Goal: Check status: Check status

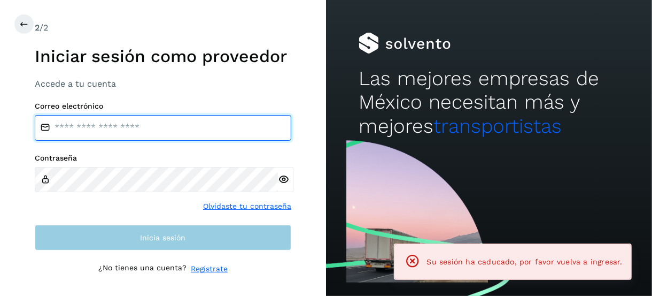
type input "**********"
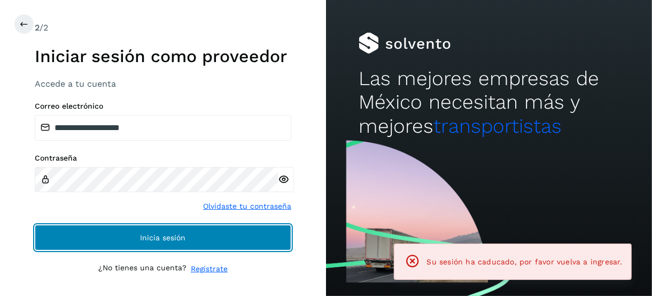
click at [139, 239] on button "Inicia sesión" at bounding box center [163, 237] width 257 height 26
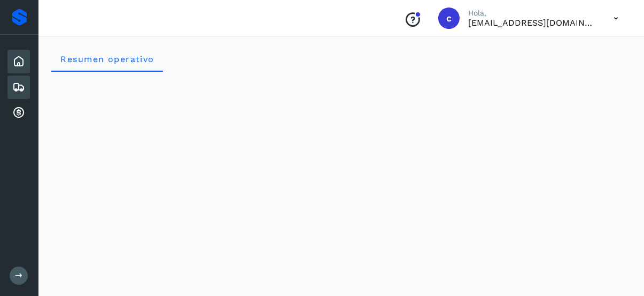
click at [16, 88] on icon at bounding box center [18, 87] width 13 height 13
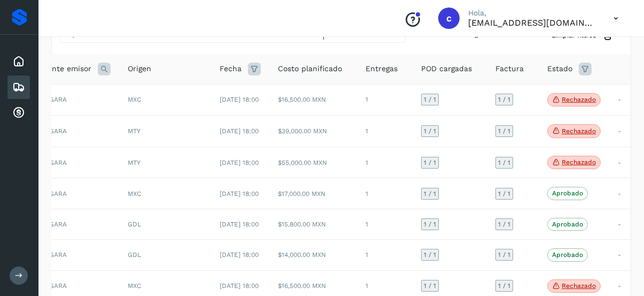
scroll to position [284, 0]
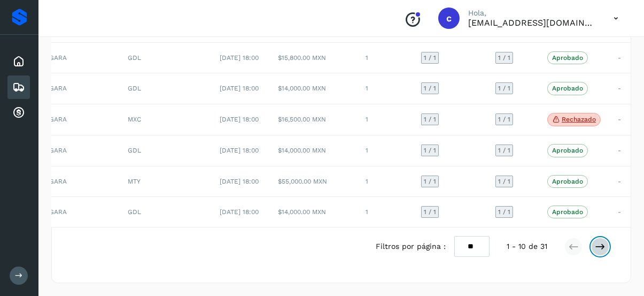
click at [603, 243] on icon at bounding box center [600, 246] width 11 height 11
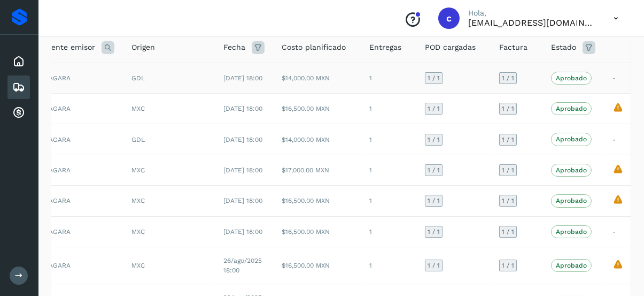
scroll to position [0, 0]
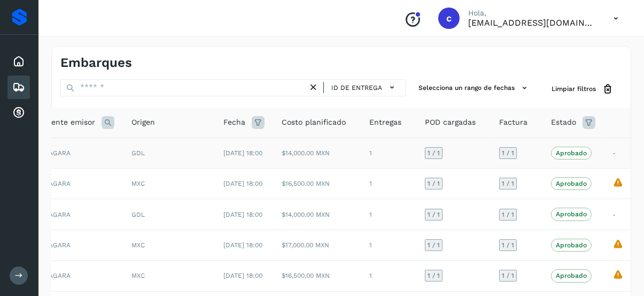
click at [612, 157] on td "-" at bounding box center [618, 152] width 28 height 30
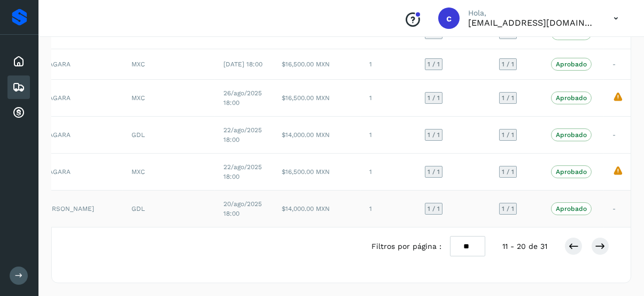
scroll to position [284, 0]
click at [574, 238] on button at bounding box center [573, 246] width 18 height 18
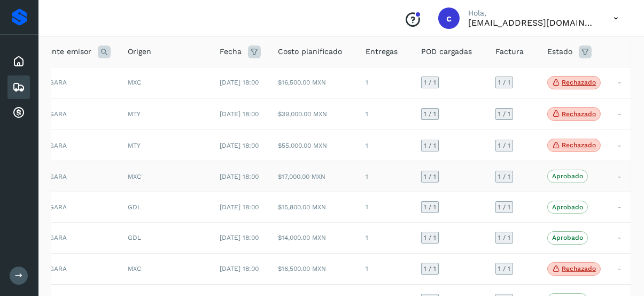
scroll to position [18, 0]
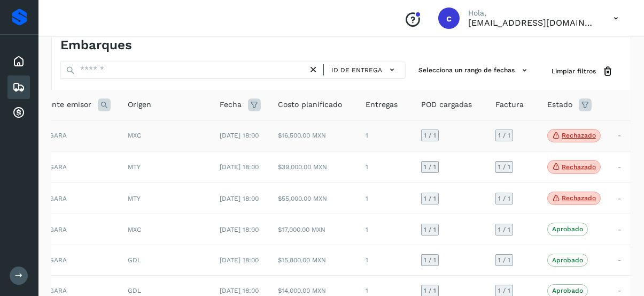
click at [580, 138] on p "Rechazado" at bounding box center [579, 134] width 34 height 7
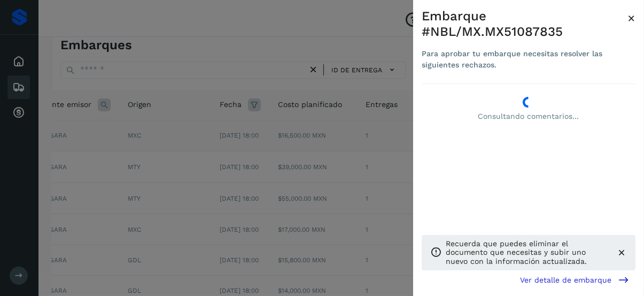
scroll to position [0, 96]
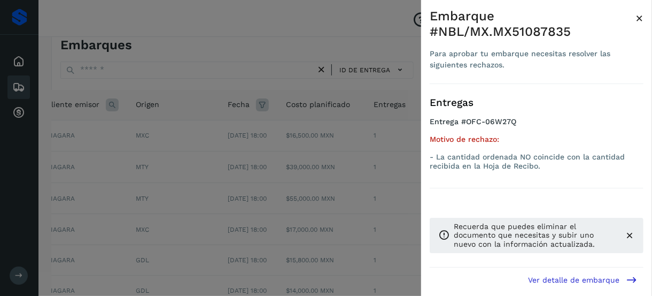
click at [389, 177] on div at bounding box center [326, 148] width 652 height 296
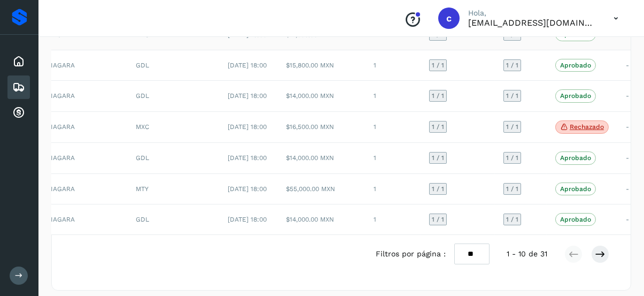
scroll to position [231, 0]
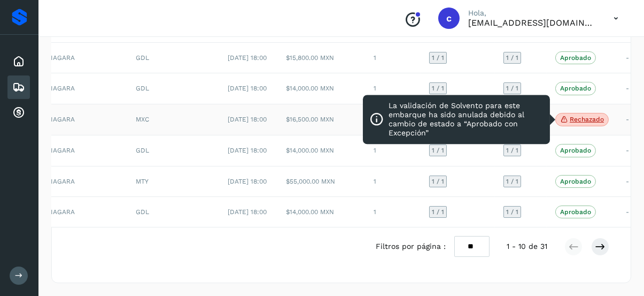
click at [583, 123] on p "Rechazado" at bounding box center [587, 118] width 34 height 7
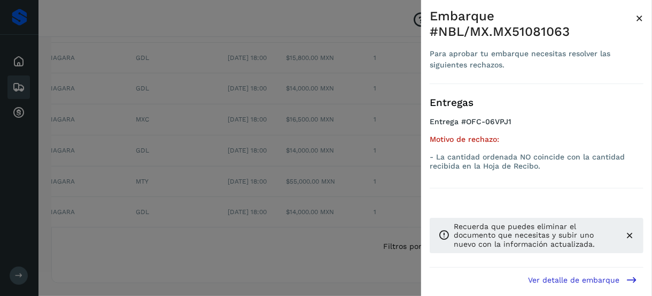
click at [317, 191] on div at bounding box center [326, 148] width 652 height 296
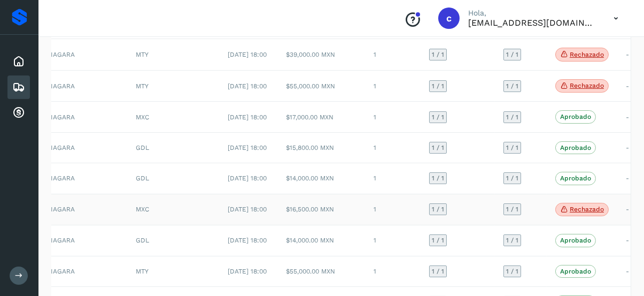
scroll to position [0, 0]
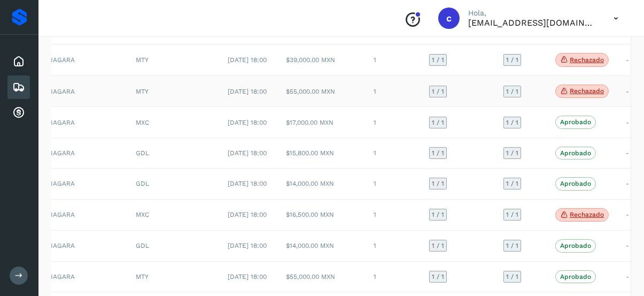
click at [575, 95] on p "Rechazado" at bounding box center [587, 90] width 34 height 7
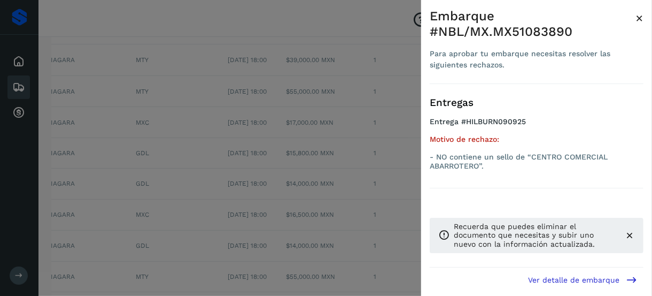
click at [297, 181] on div at bounding box center [326, 148] width 652 height 296
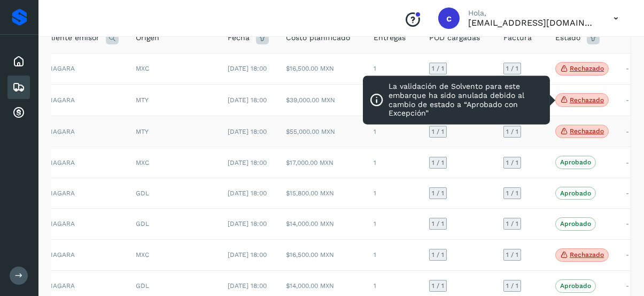
scroll to position [107, 0]
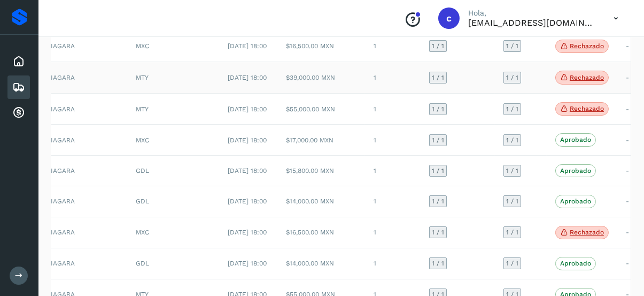
click at [560, 82] on icon at bounding box center [564, 77] width 9 height 10
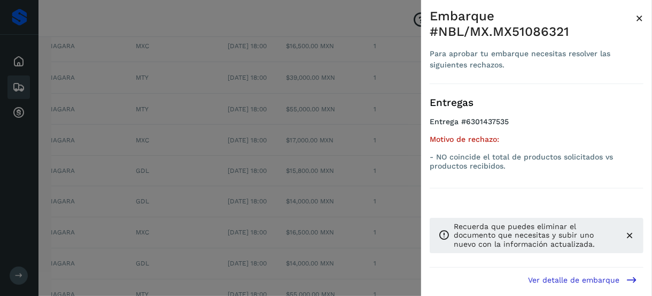
drag, startPoint x: 263, startPoint y: 168, endPoint x: 268, endPoint y: 163, distance: 7.2
click at [263, 168] on div at bounding box center [326, 148] width 652 height 296
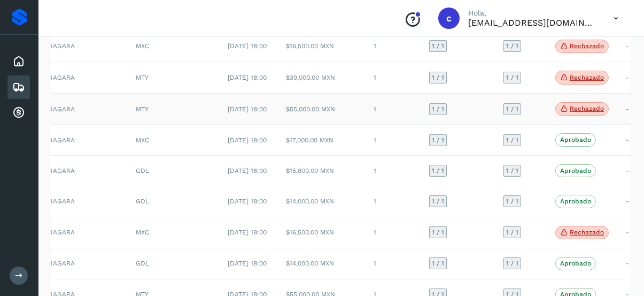
click at [577, 112] on p "Rechazado" at bounding box center [587, 108] width 34 height 7
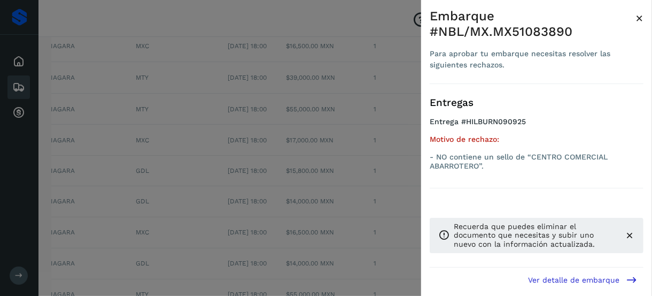
click at [642, 16] on span "×" at bounding box center [640, 18] width 8 height 15
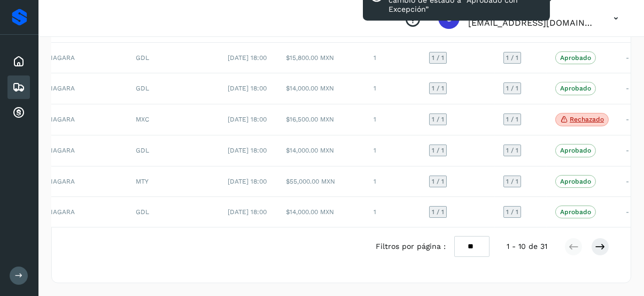
scroll to position [284, 0]
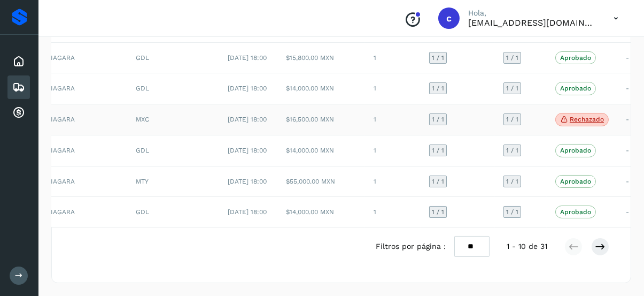
click at [584, 115] on p "Rechazado" at bounding box center [587, 118] width 34 height 7
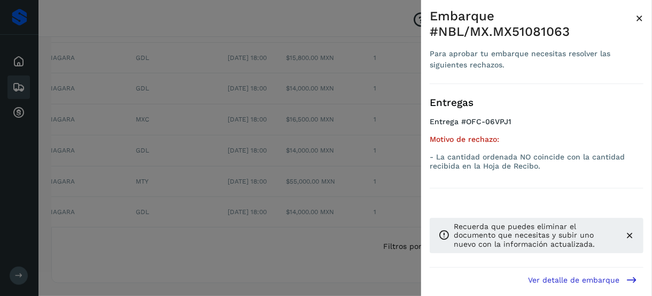
click at [287, 167] on div at bounding box center [326, 148] width 652 height 296
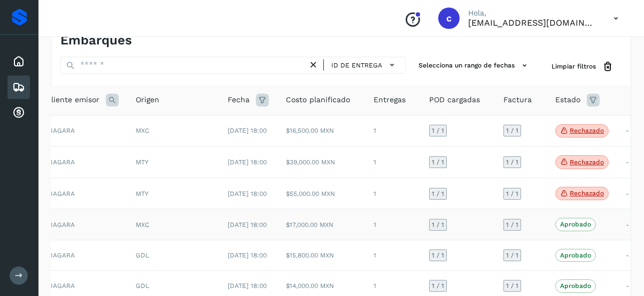
scroll to position [53, 0]
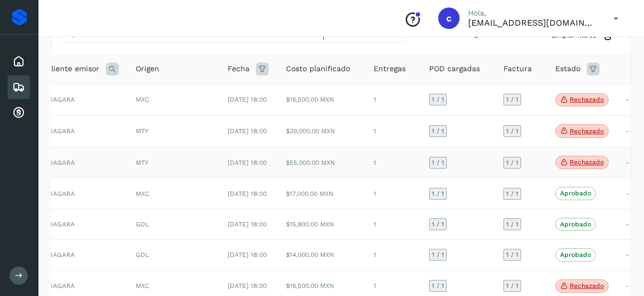
click at [577, 167] on td "Rechazado La validación de [GEOGRAPHIC_DATA] para este embarque ha sido anulada…" at bounding box center [582, 162] width 71 height 32
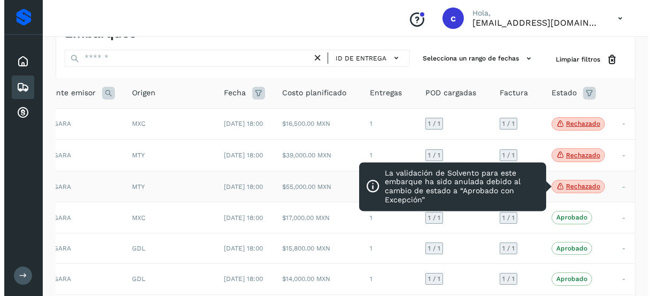
scroll to position [53, 0]
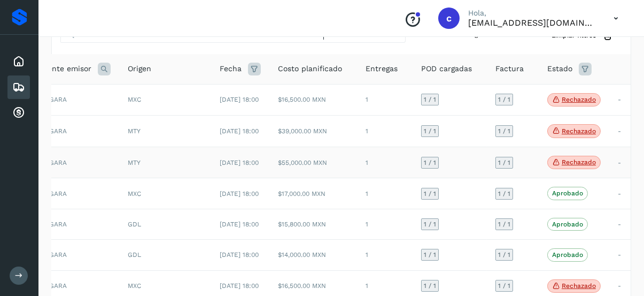
click at [571, 166] on p "Rechazado" at bounding box center [579, 161] width 34 height 7
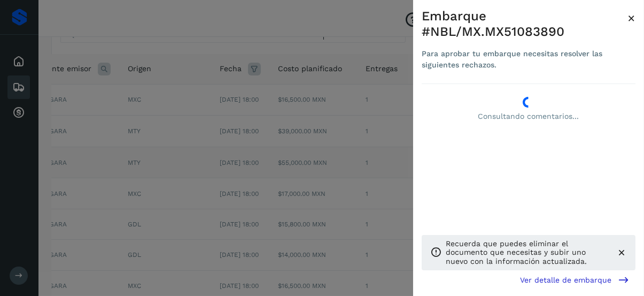
scroll to position [0, 96]
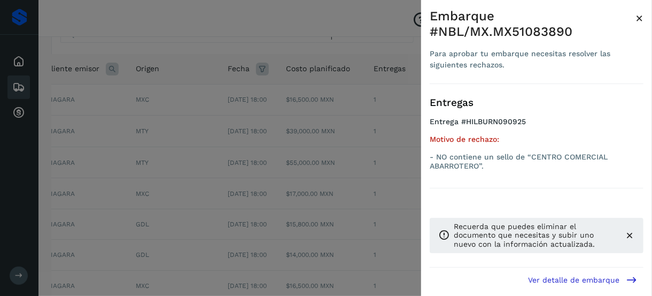
click at [393, 133] on div at bounding box center [326, 148] width 652 height 296
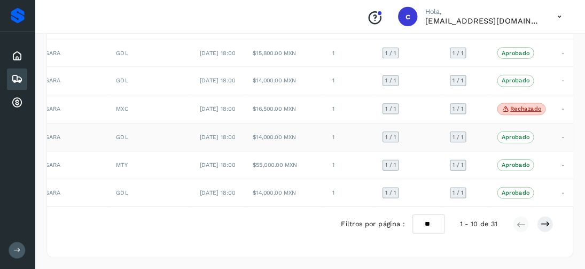
scroll to position [0, 0]
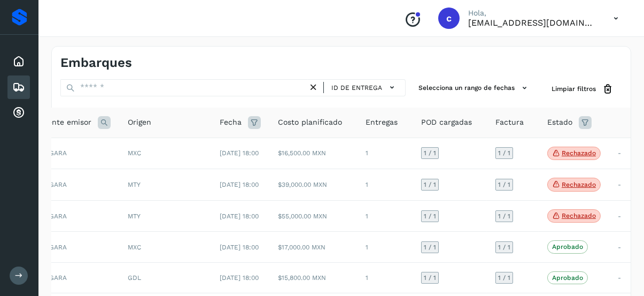
click at [609, 16] on icon at bounding box center [616, 18] width 22 height 22
click at [181, 42] on div at bounding box center [322, 148] width 644 height 296
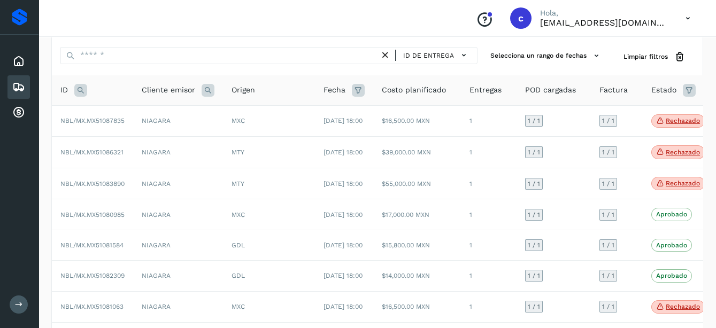
scroll to position [16, 0]
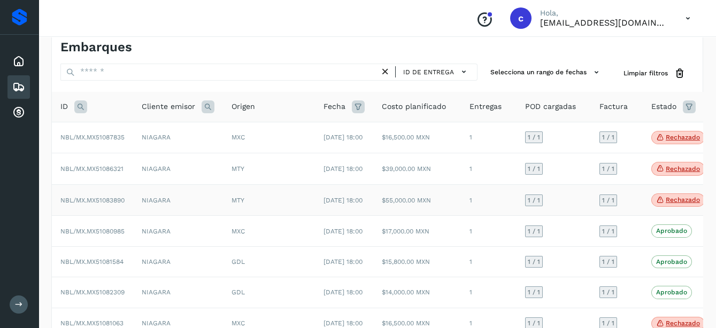
click at [652, 207] on span "Rechazado" at bounding box center [677, 200] width 53 height 14
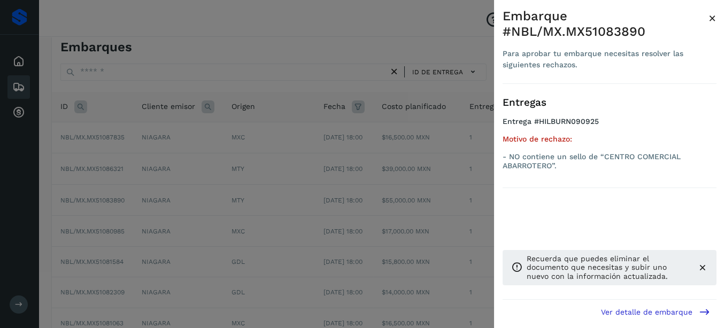
click at [288, 246] on div at bounding box center [362, 164] width 725 height 328
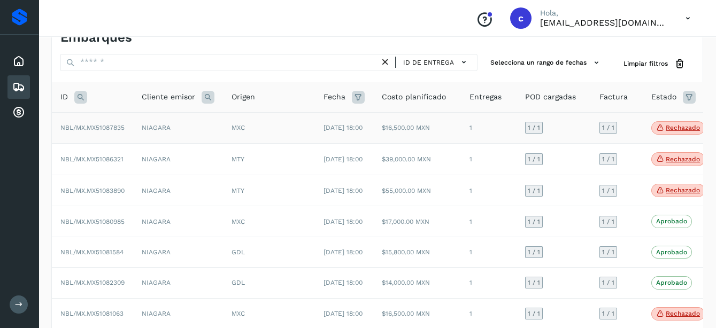
scroll to position [0, 0]
